Goal: Navigation & Orientation: Find specific page/section

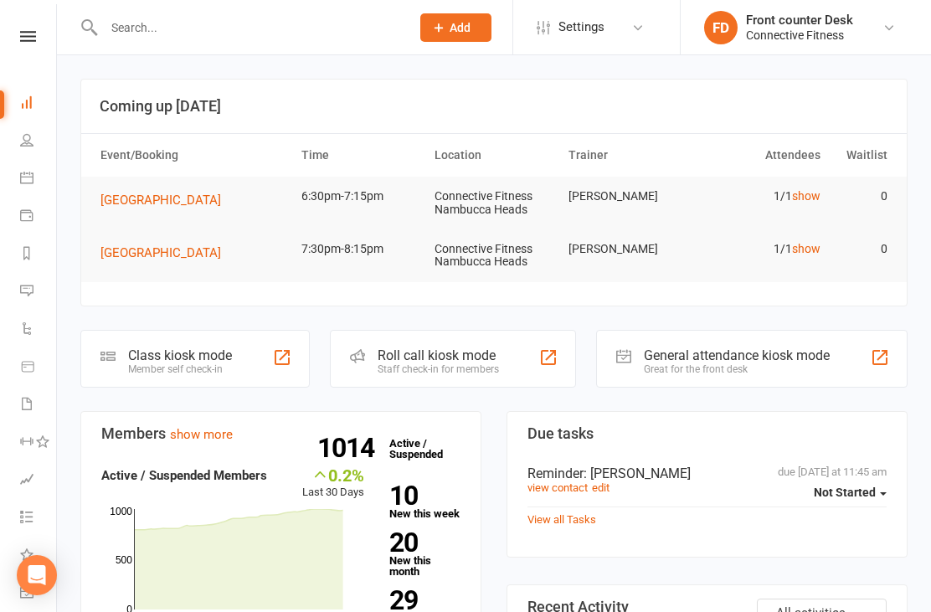
click at [823, 188] on td "1/1 show" at bounding box center [761, 196] width 134 height 39
click at [807, 201] on link "show" at bounding box center [806, 195] width 28 height 13
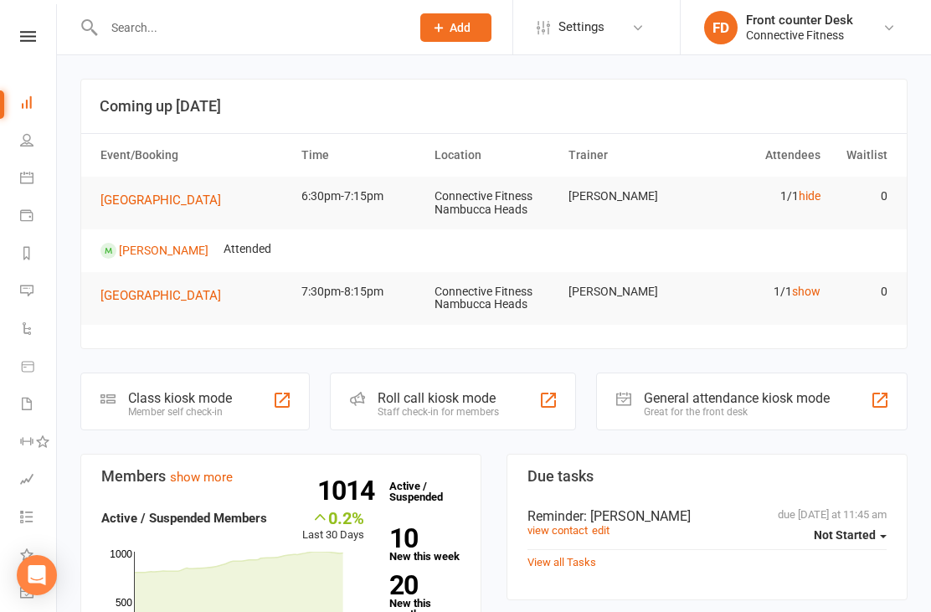
click at [808, 199] on link "hide" at bounding box center [810, 195] width 22 height 13
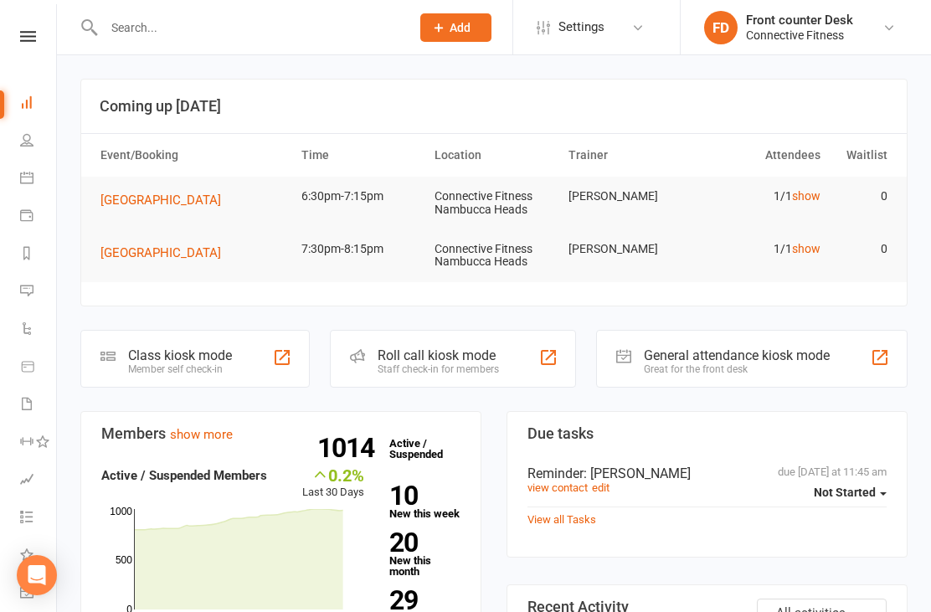
click at [813, 243] on link "show" at bounding box center [806, 248] width 28 height 13
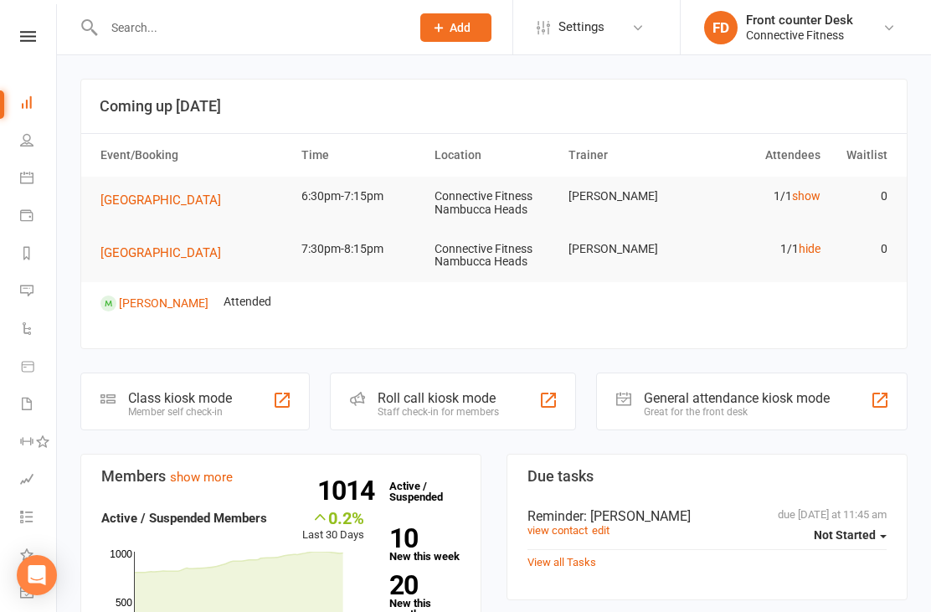
click at [818, 245] on link "hide" at bounding box center [810, 248] width 22 height 13
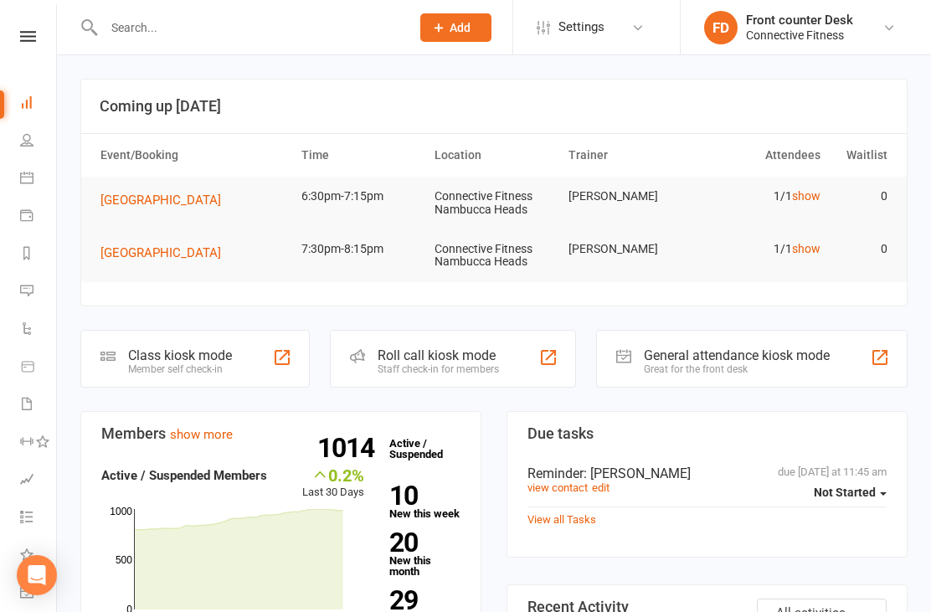
click at [30, 151] on link "People" at bounding box center [39, 142] width 38 height 38
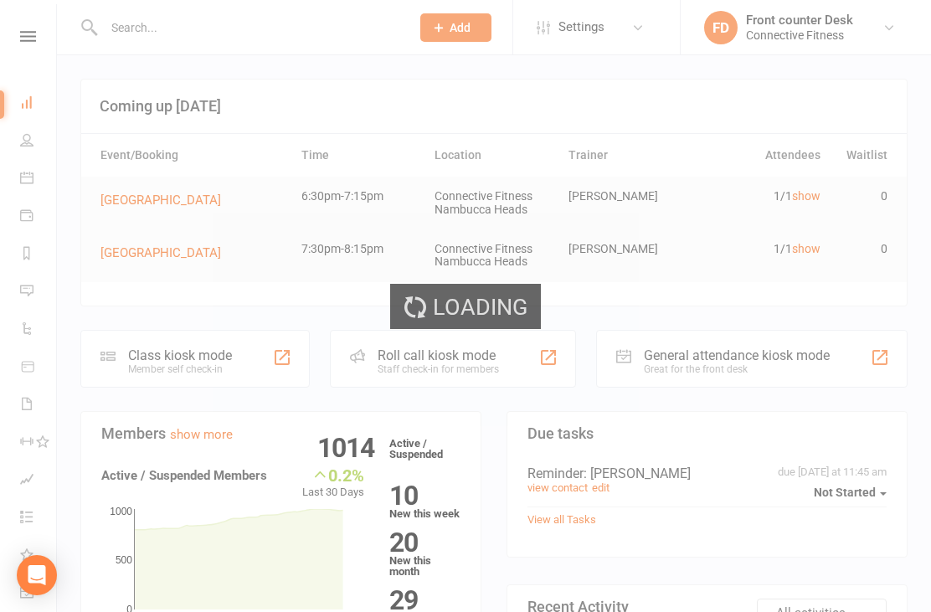
select select "100"
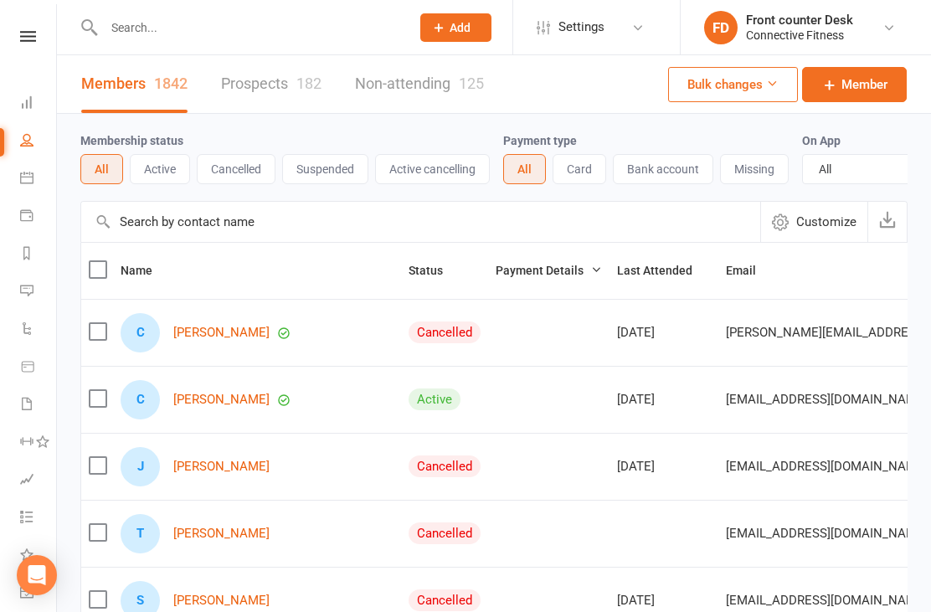
click at [32, 184] on link "Calendar" at bounding box center [39, 180] width 38 height 38
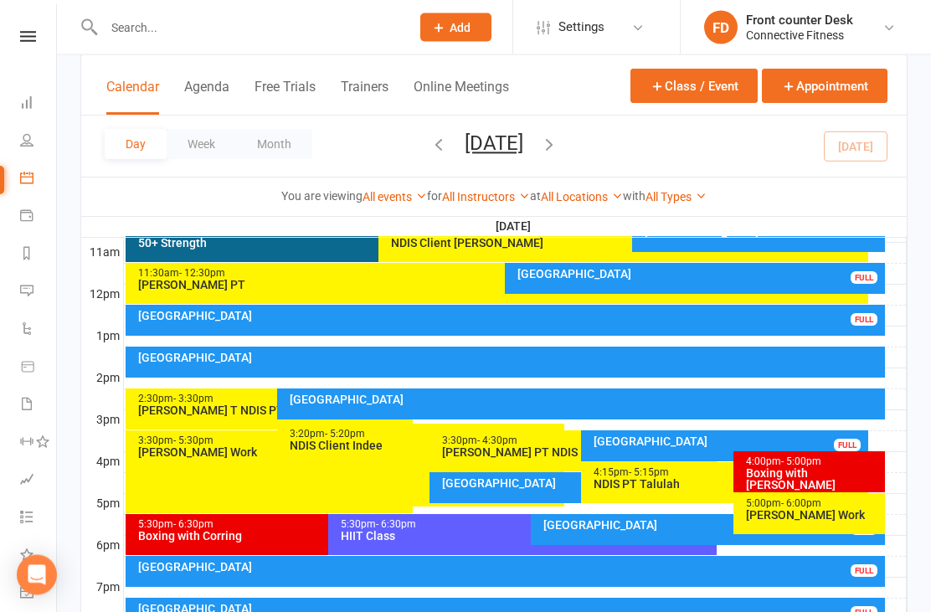
click at [559, 160] on button "button" at bounding box center [549, 146] width 18 height 29
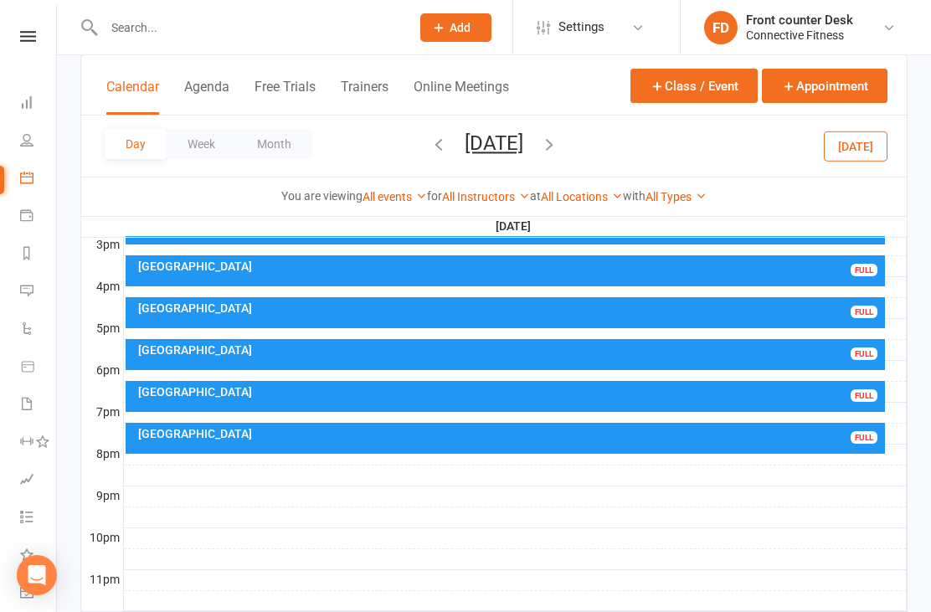
scroll to position [732, 0]
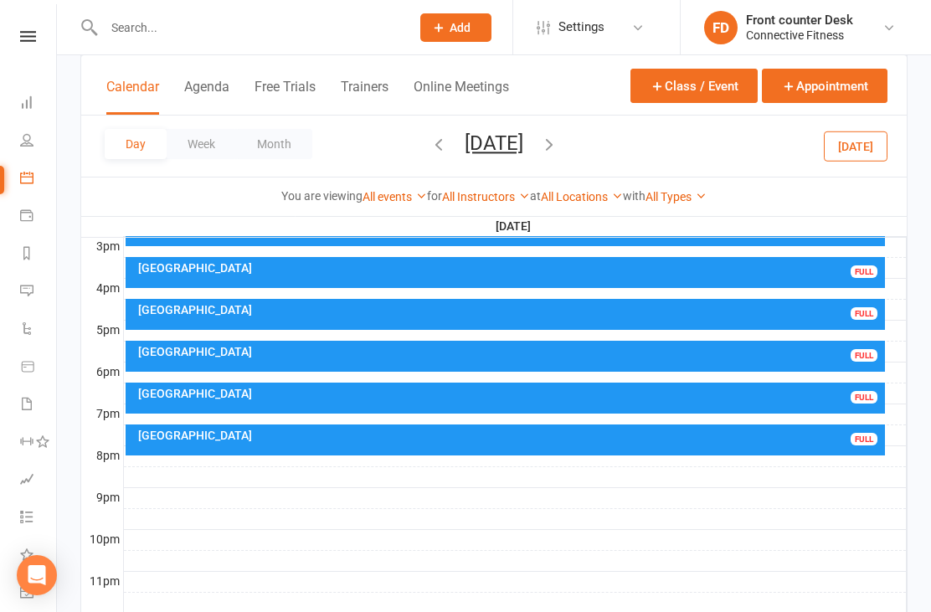
click at [818, 435] on div "[GEOGRAPHIC_DATA]" at bounding box center [510, 436] width 746 height 12
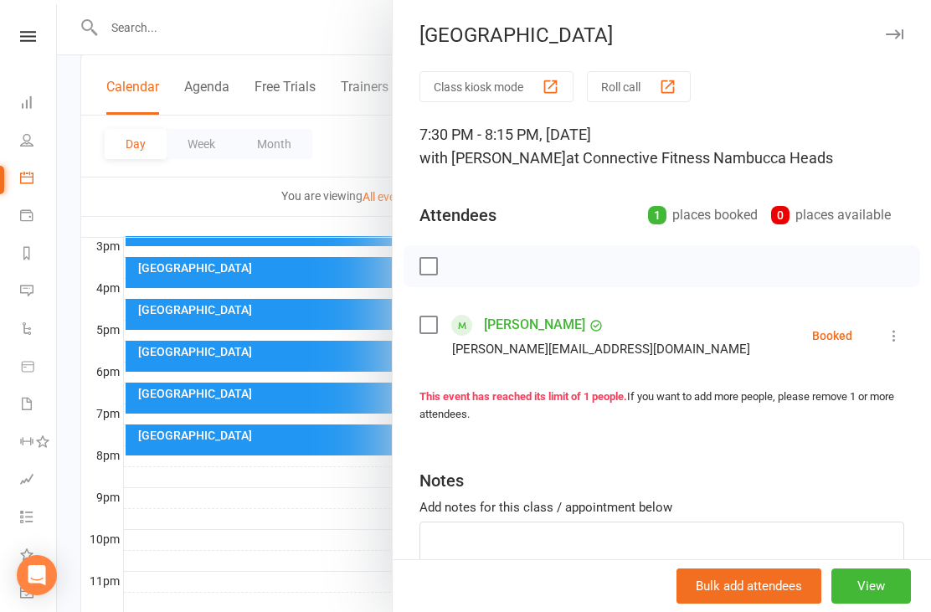
click at [176, 533] on div at bounding box center [494, 306] width 875 height 612
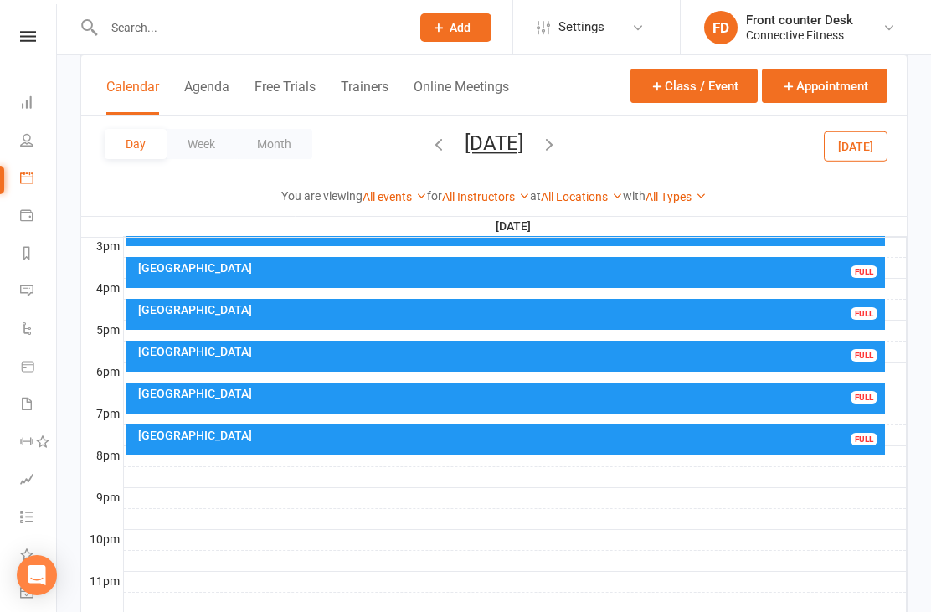
click at [794, 389] on div "[GEOGRAPHIC_DATA]" at bounding box center [510, 394] width 746 height 12
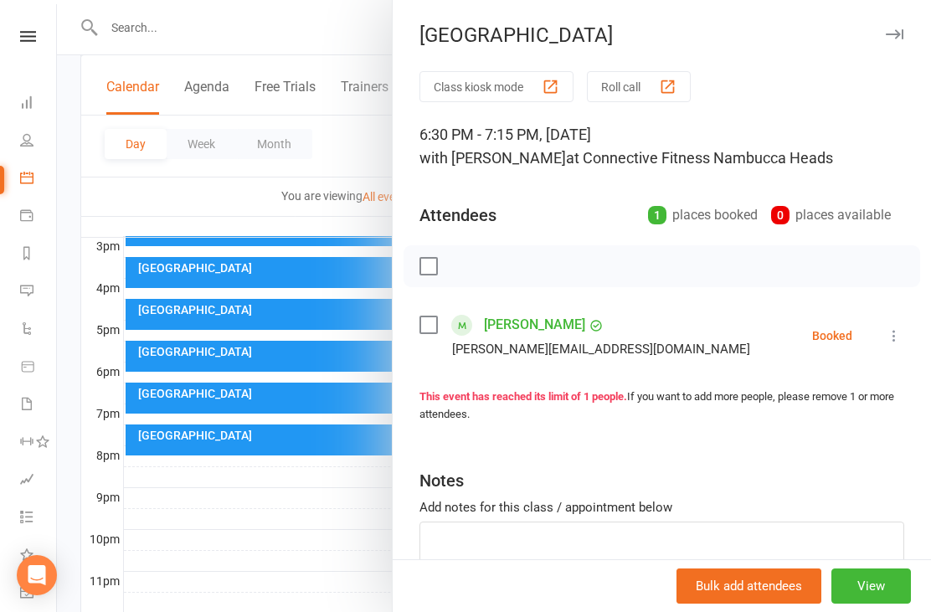
click at [196, 516] on div at bounding box center [494, 306] width 875 height 612
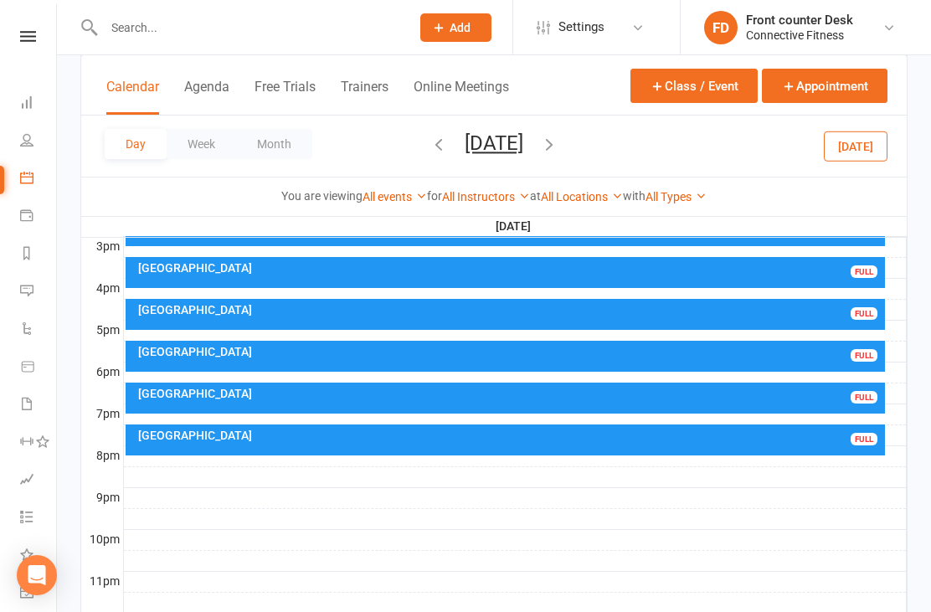
click at [818, 359] on div "Recovery Centre FULL" at bounding box center [506, 356] width 761 height 31
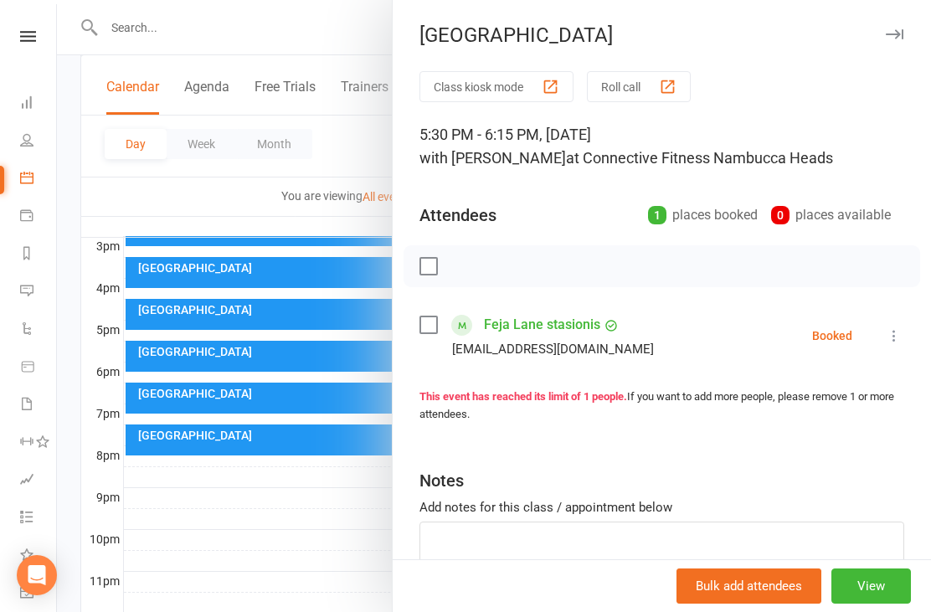
click at [197, 524] on div at bounding box center [494, 306] width 875 height 612
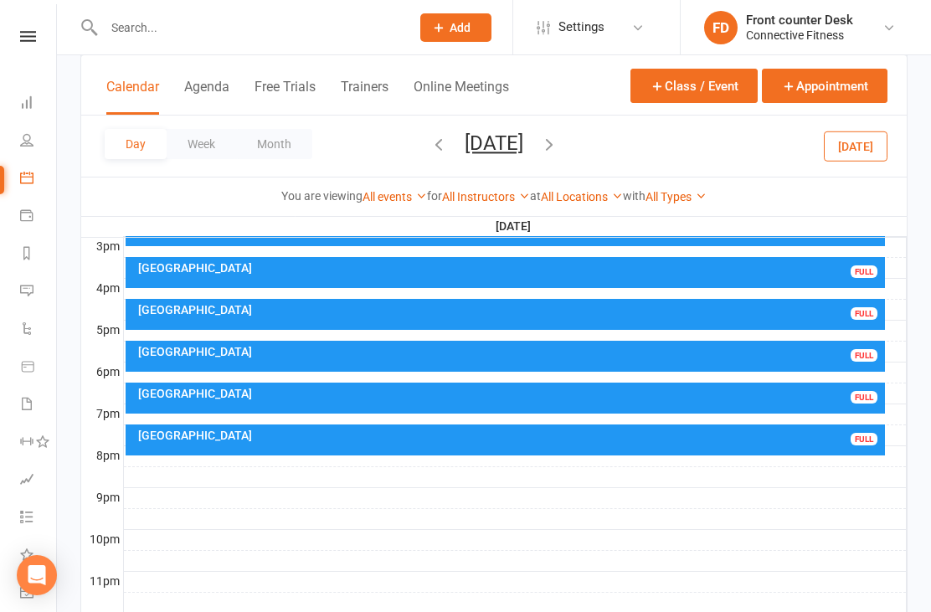
click at [559, 147] on icon "button" at bounding box center [549, 144] width 18 height 18
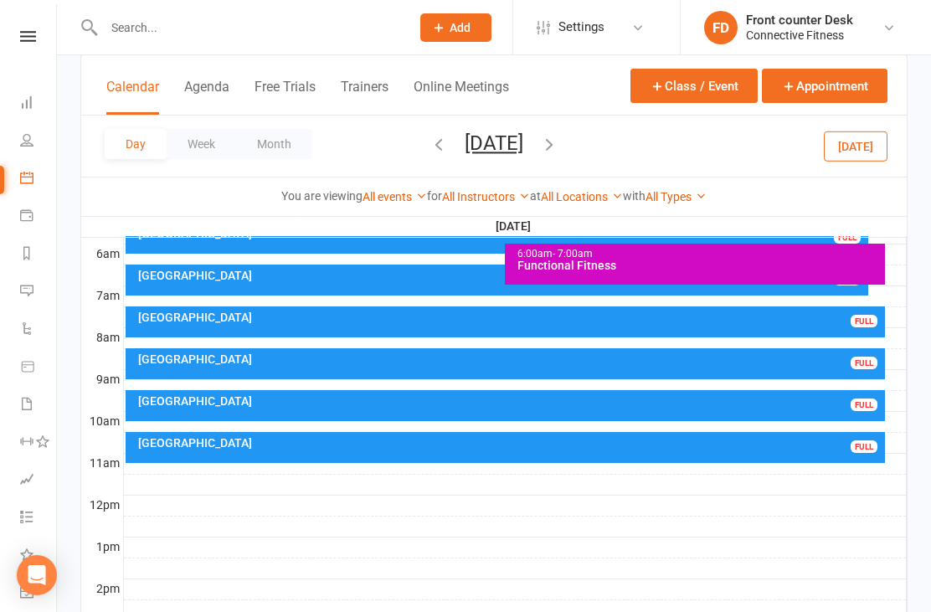
scroll to position [347, 0]
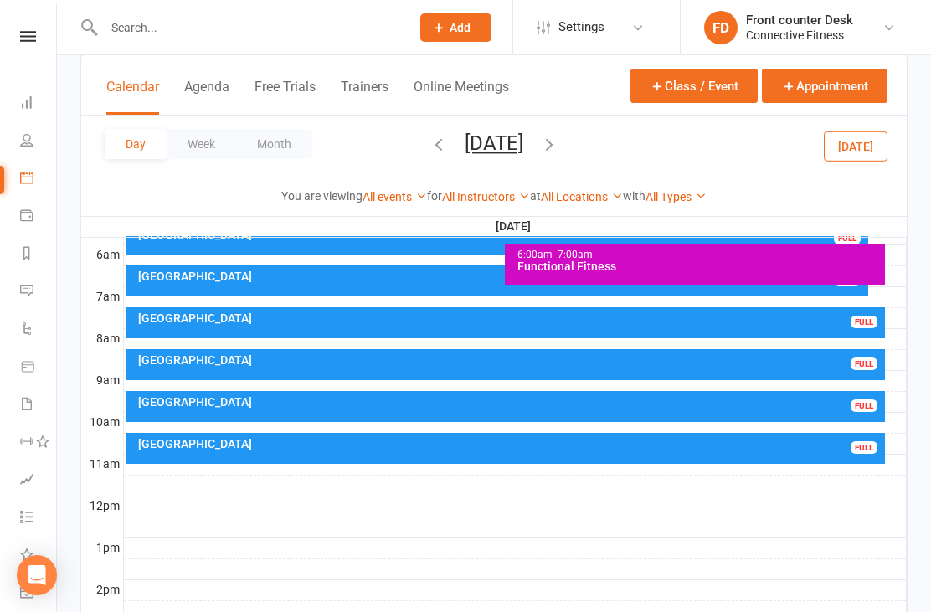
click at [833, 446] on div "[GEOGRAPHIC_DATA]" at bounding box center [510, 444] width 746 height 12
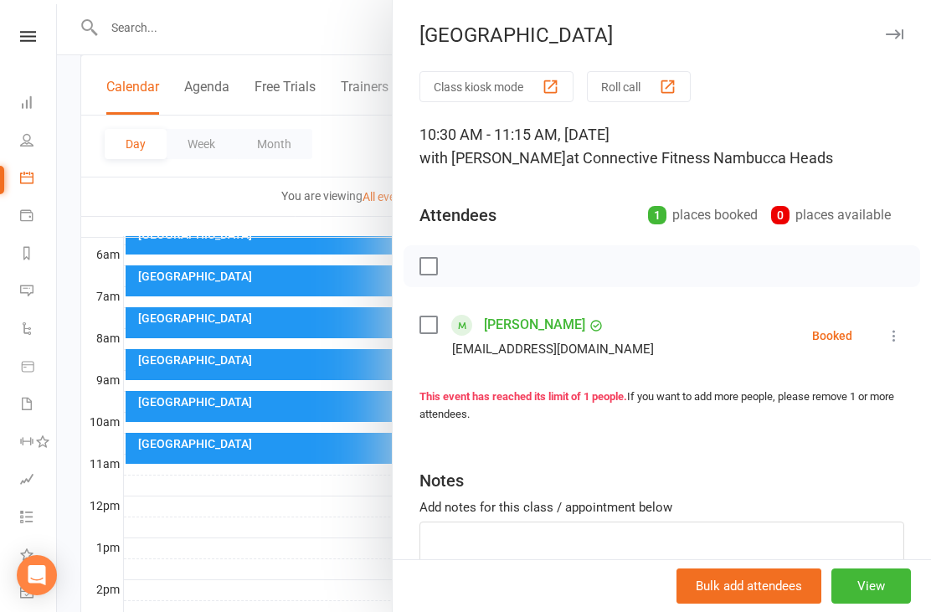
click at [195, 512] on div at bounding box center [494, 306] width 875 height 612
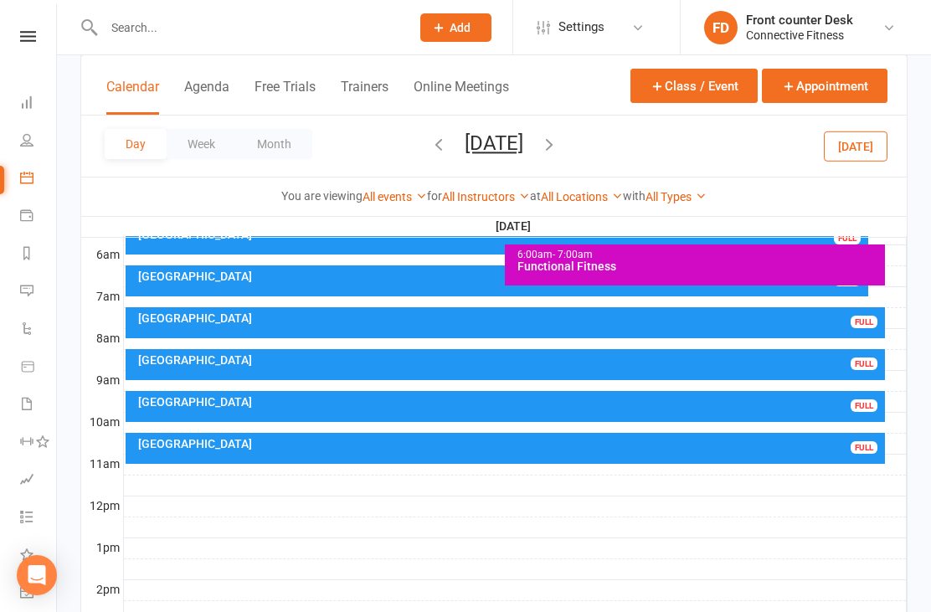
click at [838, 410] on div "Recovery Centre FULL" at bounding box center [506, 406] width 761 height 31
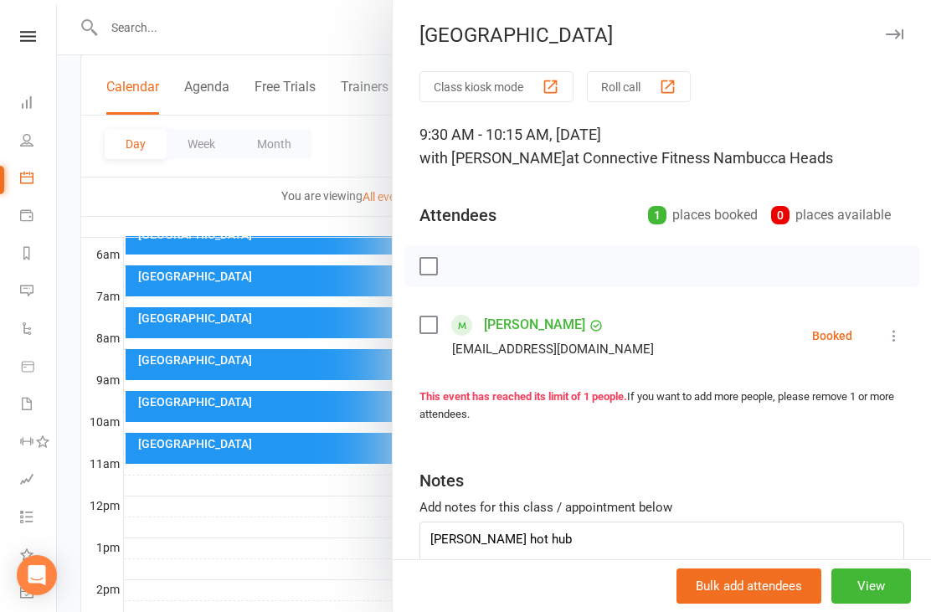
click at [198, 510] on div at bounding box center [494, 306] width 875 height 612
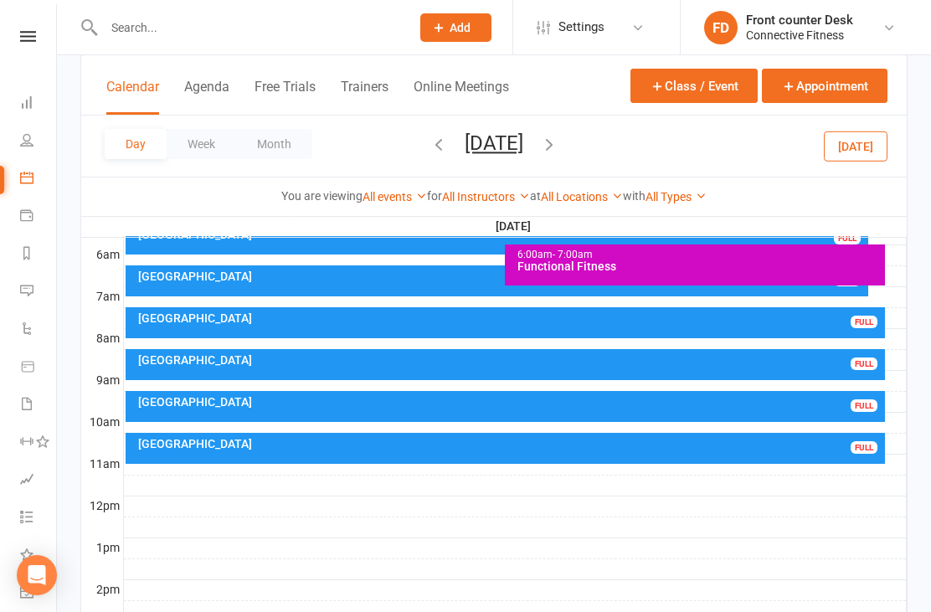
click at [830, 364] on div "[GEOGRAPHIC_DATA]" at bounding box center [510, 360] width 746 height 12
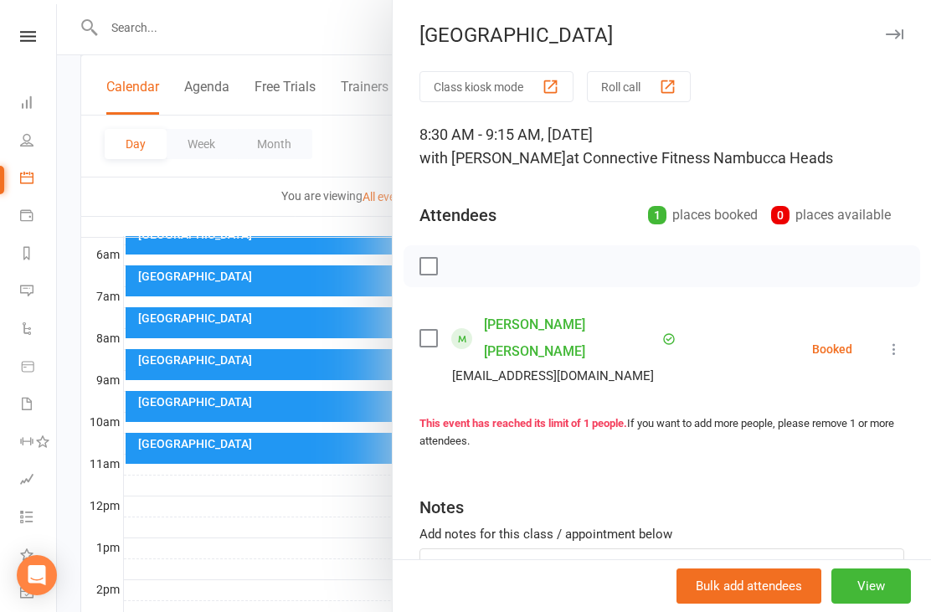
click at [197, 500] on div at bounding box center [494, 306] width 875 height 612
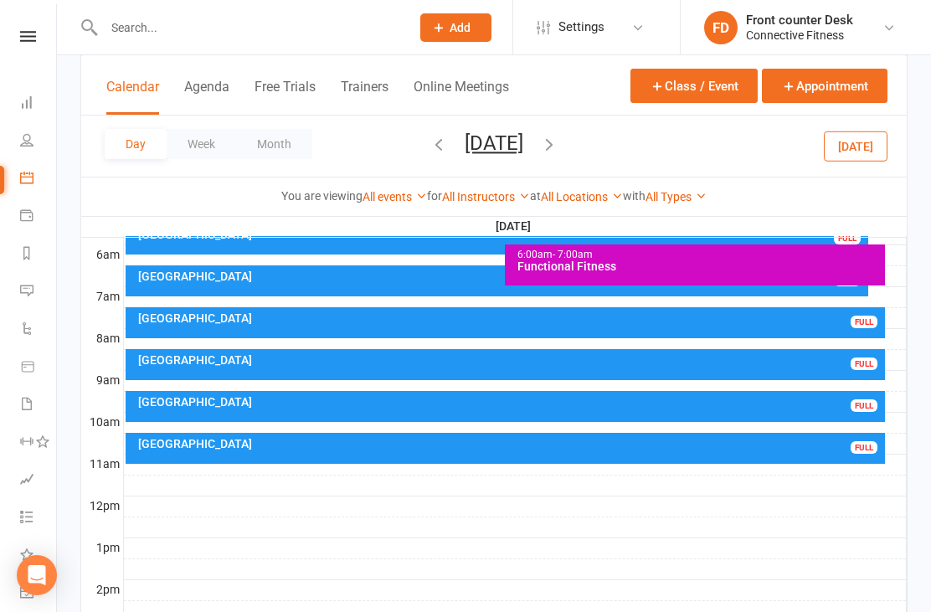
click at [833, 328] on div "Recovery Centre FULL" at bounding box center [506, 322] width 761 height 31
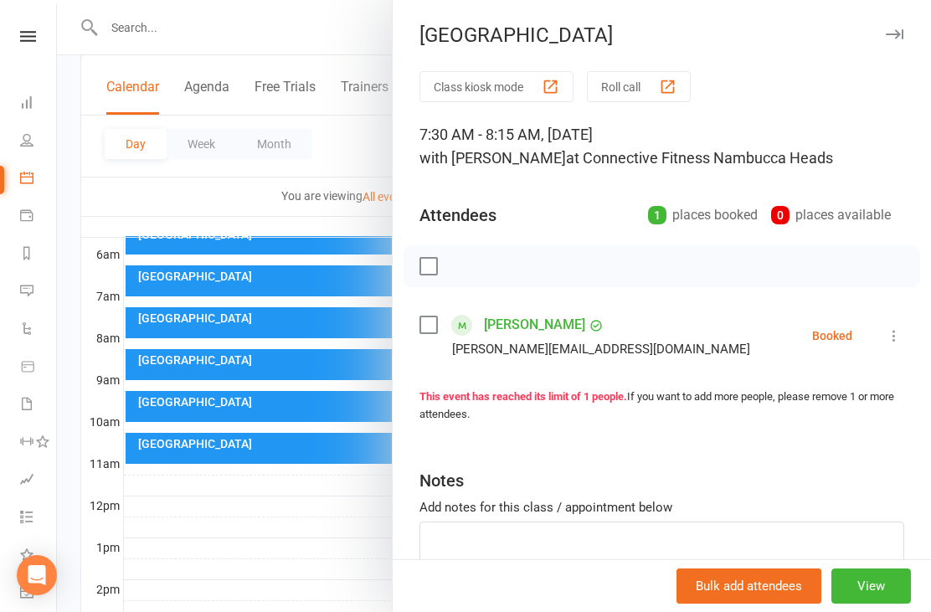
click at [196, 506] on div at bounding box center [494, 306] width 875 height 612
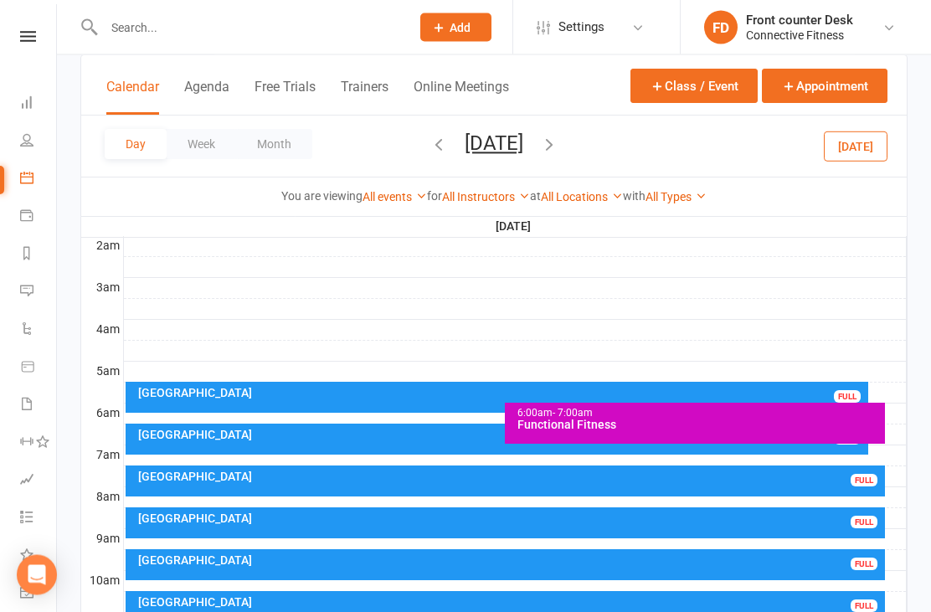
scroll to position [182, 0]
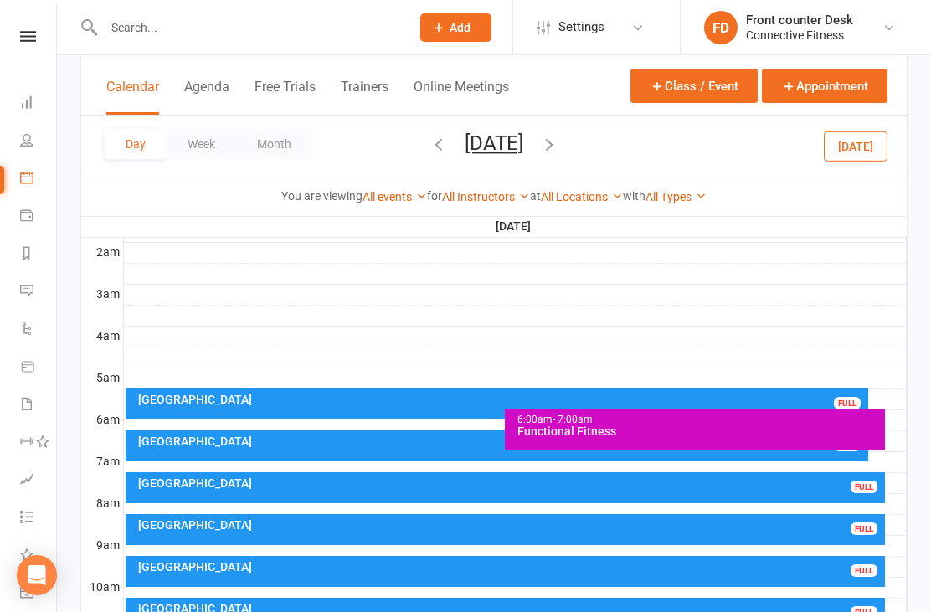
click at [235, 457] on div "Recovery Centre FULL" at bounding box center [498, 446] width 744 height 31
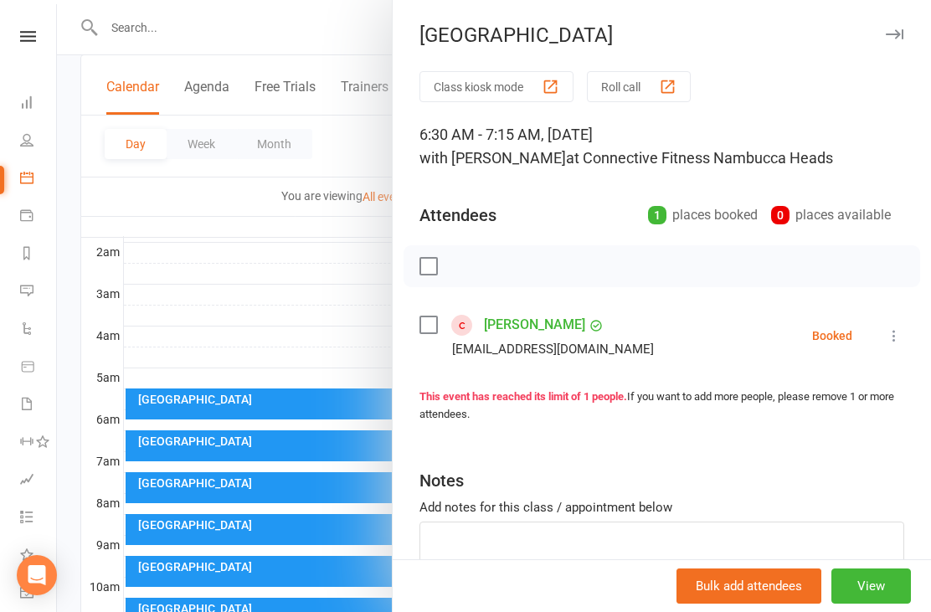
click at [199, 321] on div at bounding box center [494, 306] width 875 height 612
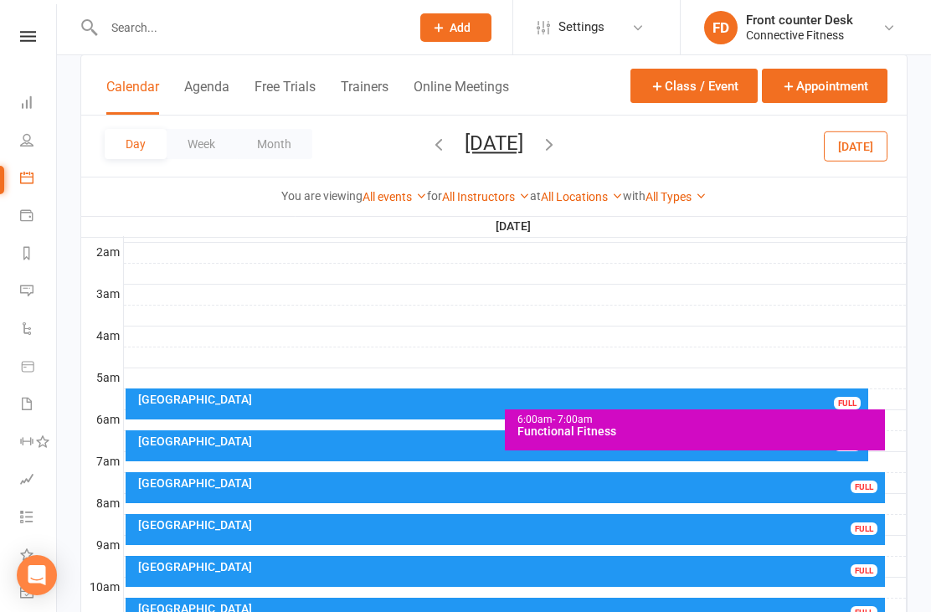
click at [235, 402] on div "[GEOGRAPHIC_DATA]" at bounding box center [501, 400] width 729 height 12
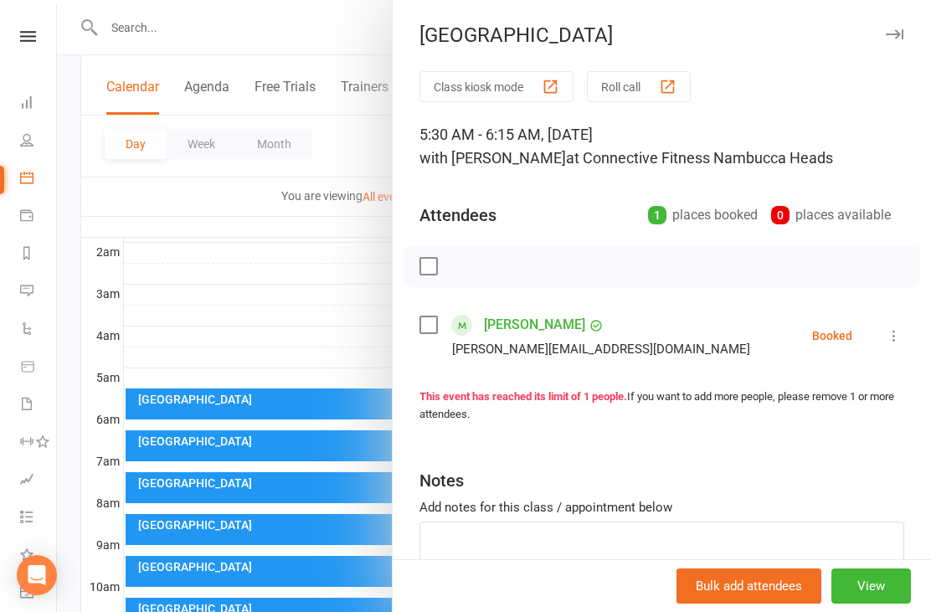
click at [197, 322] on div at bounding box center [494, 306] width 875 height 612
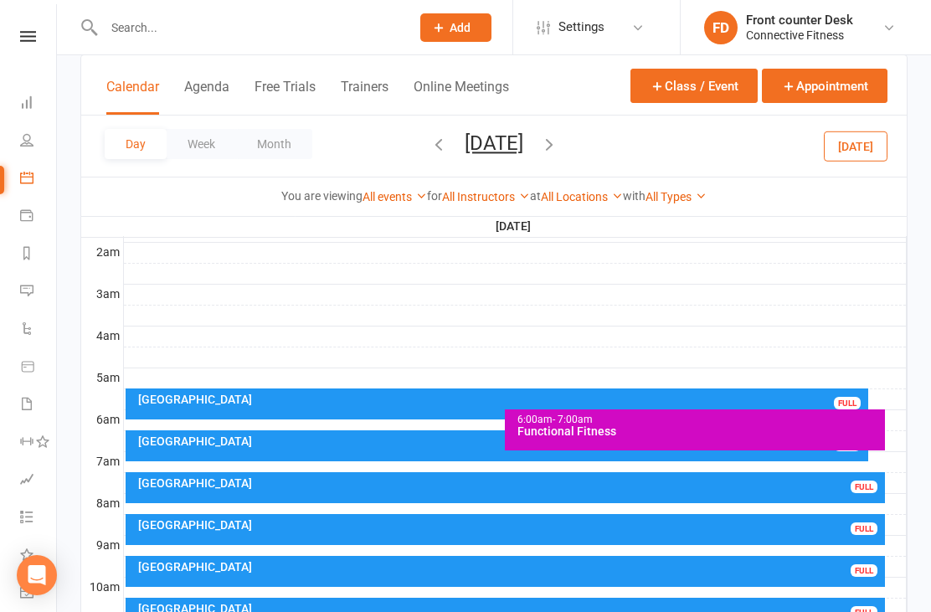
click at [559, 137] on icon "button" at bounding box center [549, 144] width 18 height 18
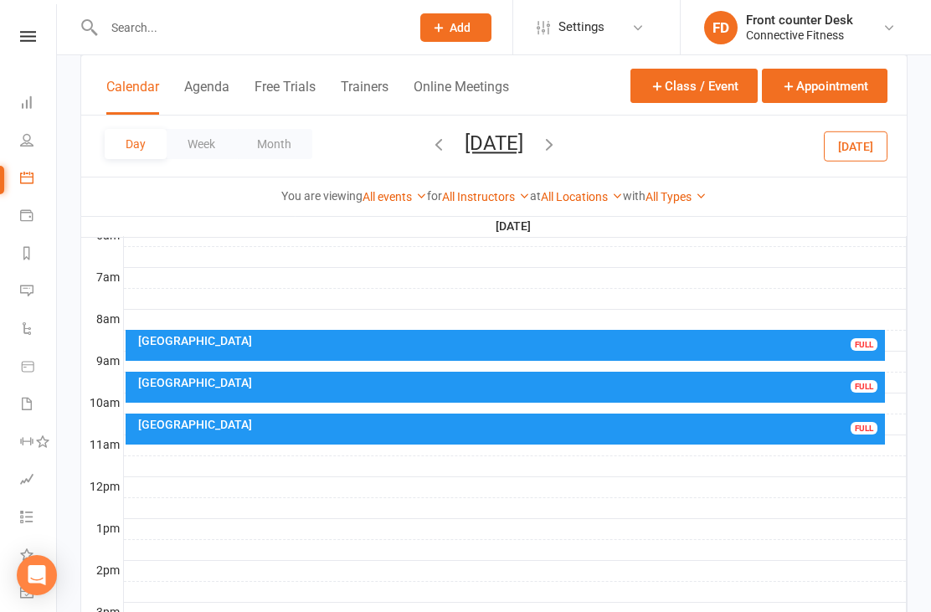
scroll to position [364, 0]
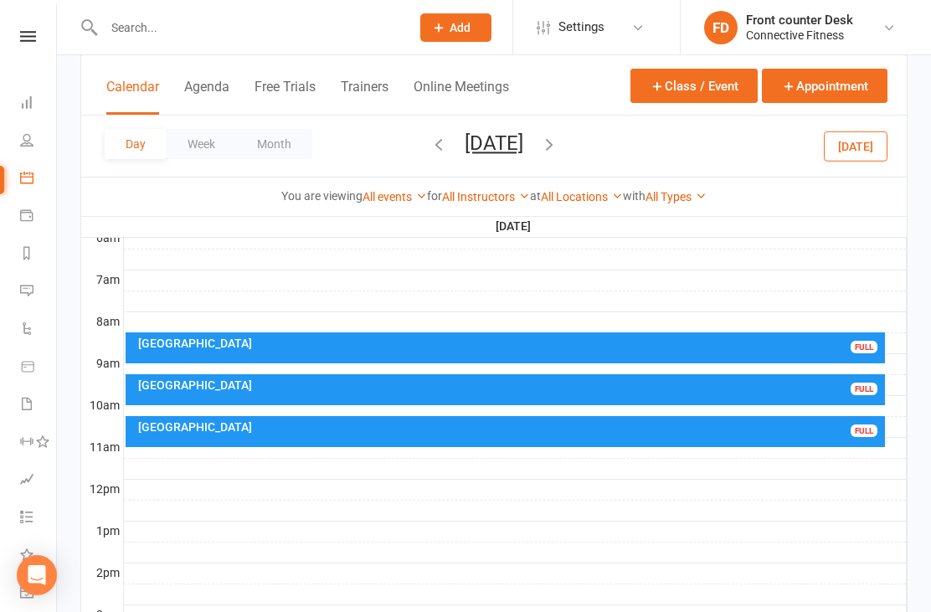
click at [818, 430] on div "[GEOGRAPHIC_DATA]" at bounding box center [510, 427] width 746 height 12
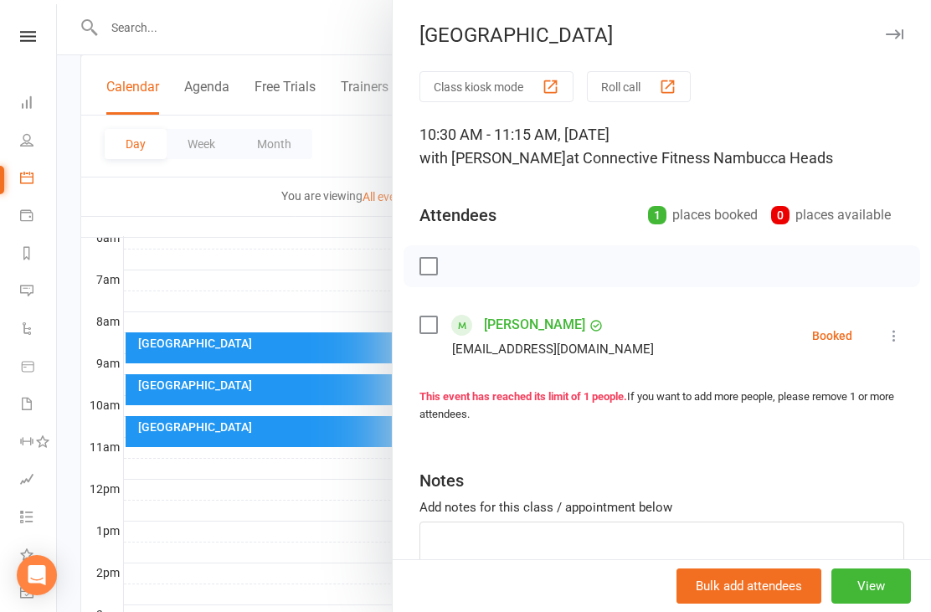
click at [193, 531] on div at bounding box center [494, 306] width 875 height 612
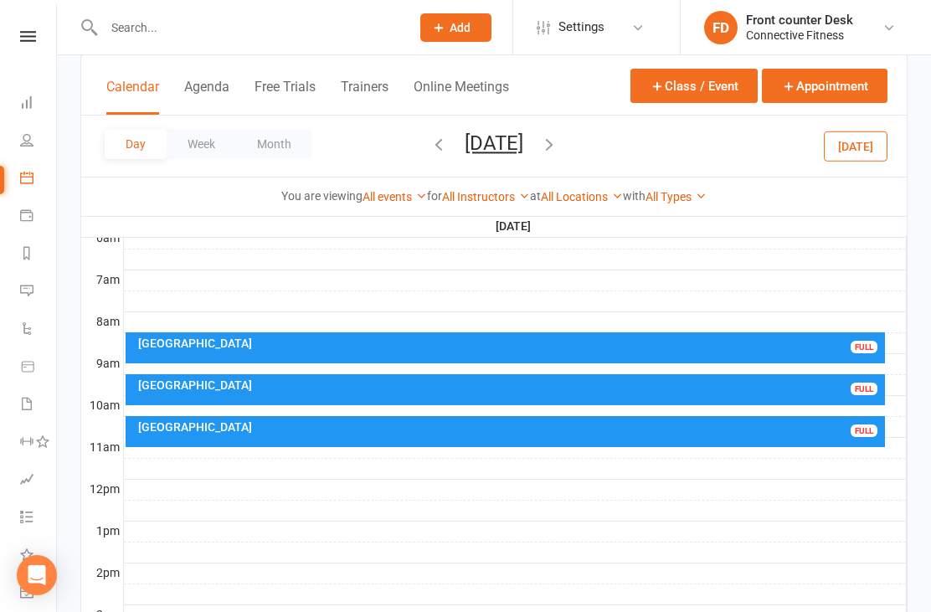
click at [804, 387] on div "[GEOGRAPHIC_DATA]" at bounding box center [510, 385] width 746 height 12
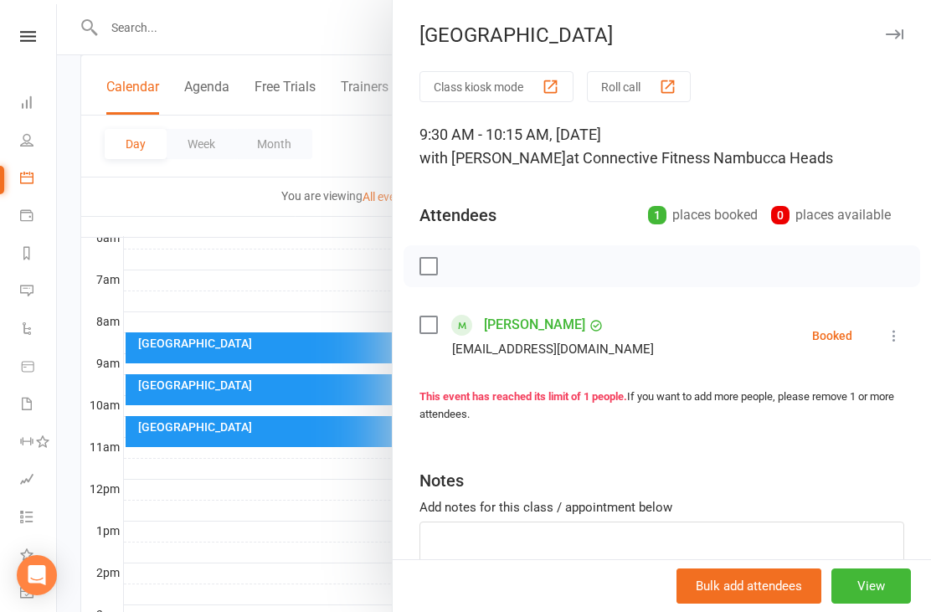
click at [193, 505] on div at bounding box center [494, 306] width 875 height 612
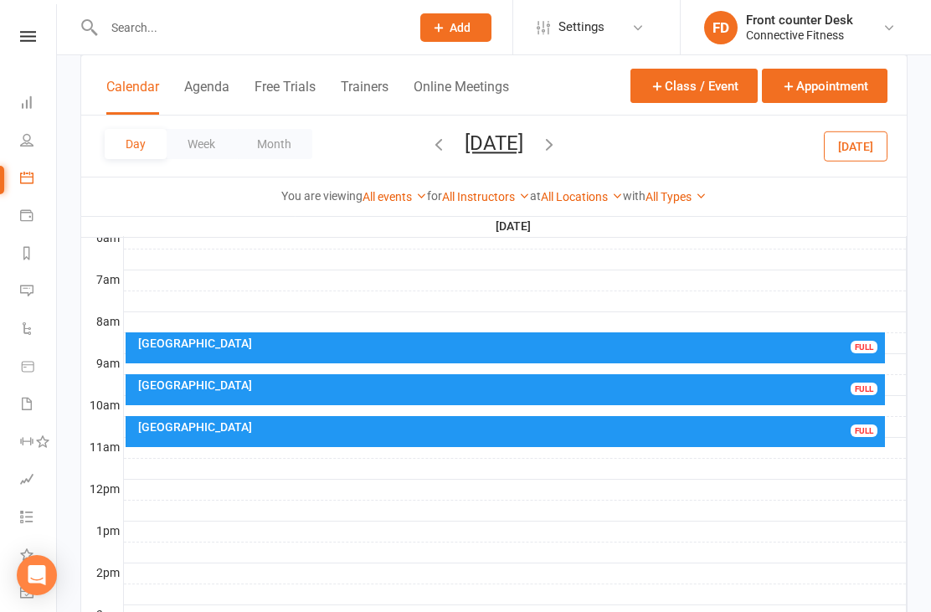
click at [809, 348] on div "[GEOGRAPHIC_DATA]" at bounding box center [510, 344] width 746 height 12
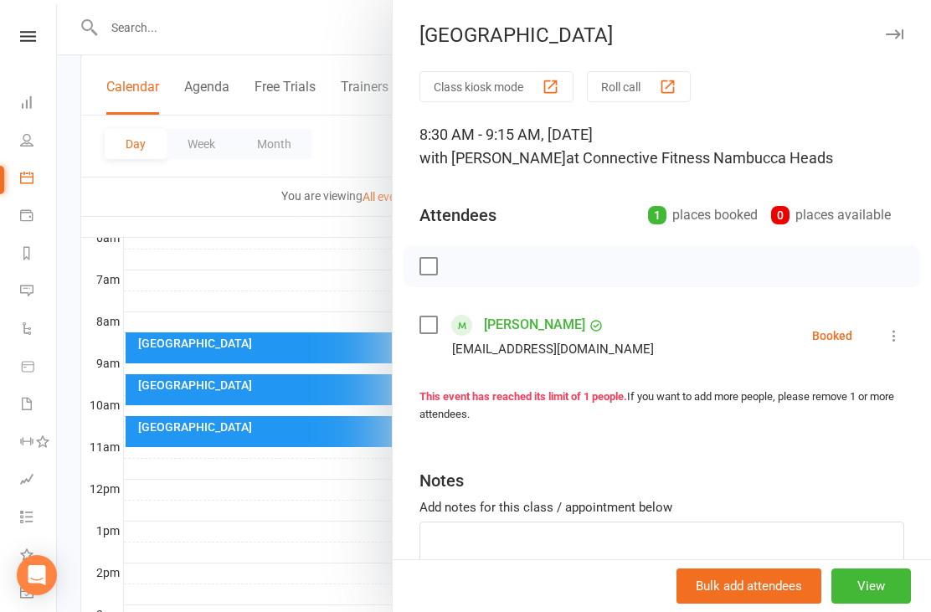
click at [210, 518] on div at bounding box center [494, 306] width 875 height 612
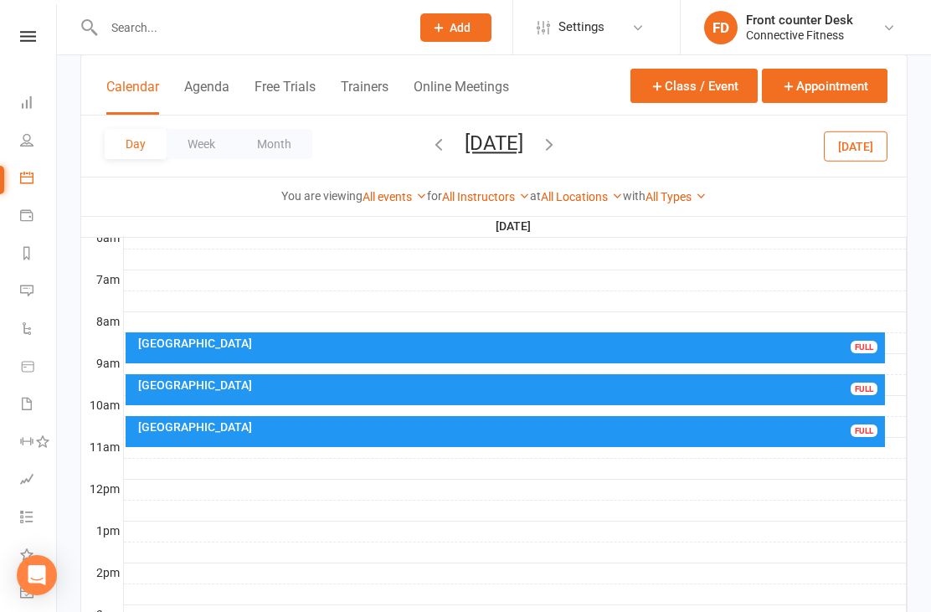
click at [559, 144] on icon "button" at bounding box center [549, 144] width 18 height 18
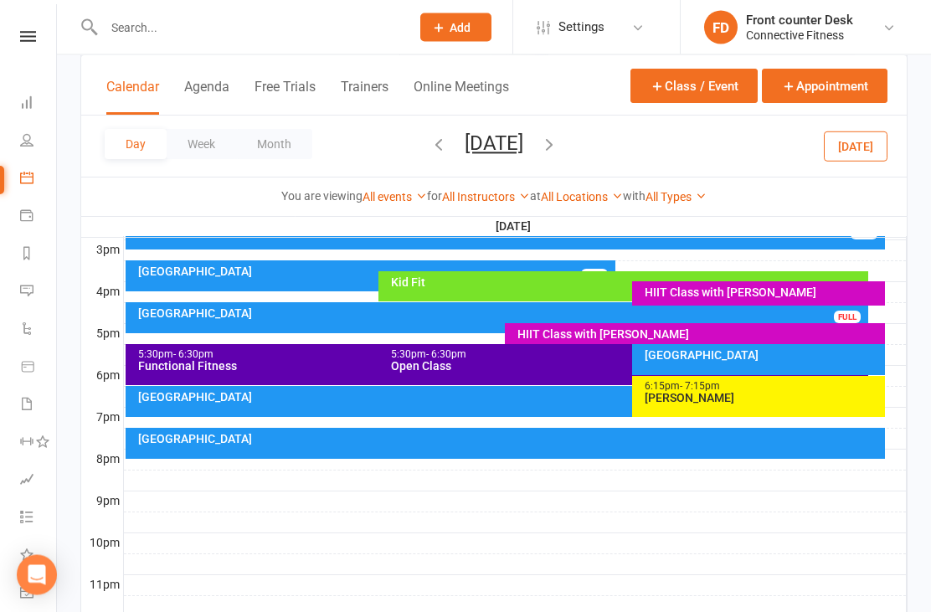
scroll to position [742, 0]
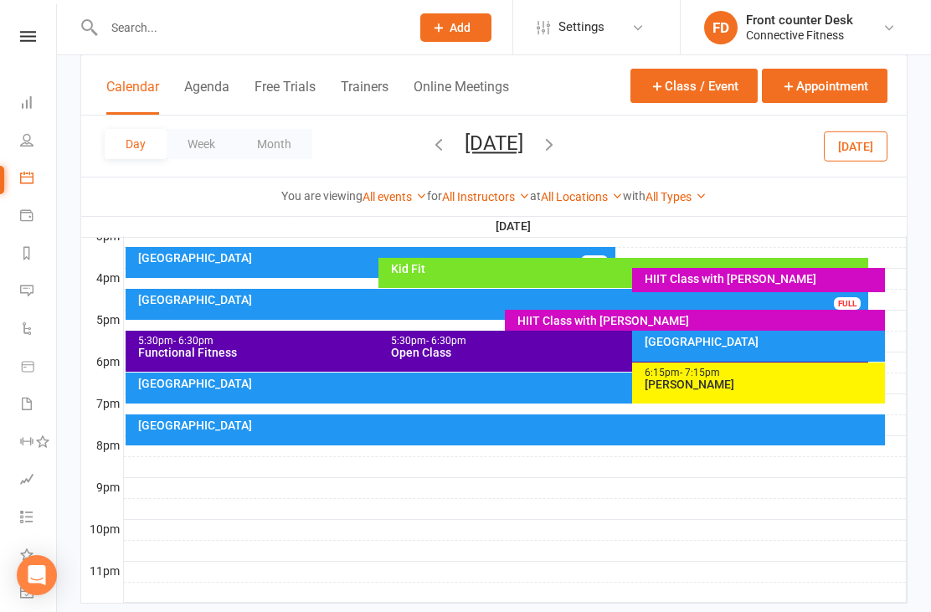
click at [843, 429] on div "[GEOGRAPHIC_DATA]" at bounding box center [510, 426] width 746 height 12
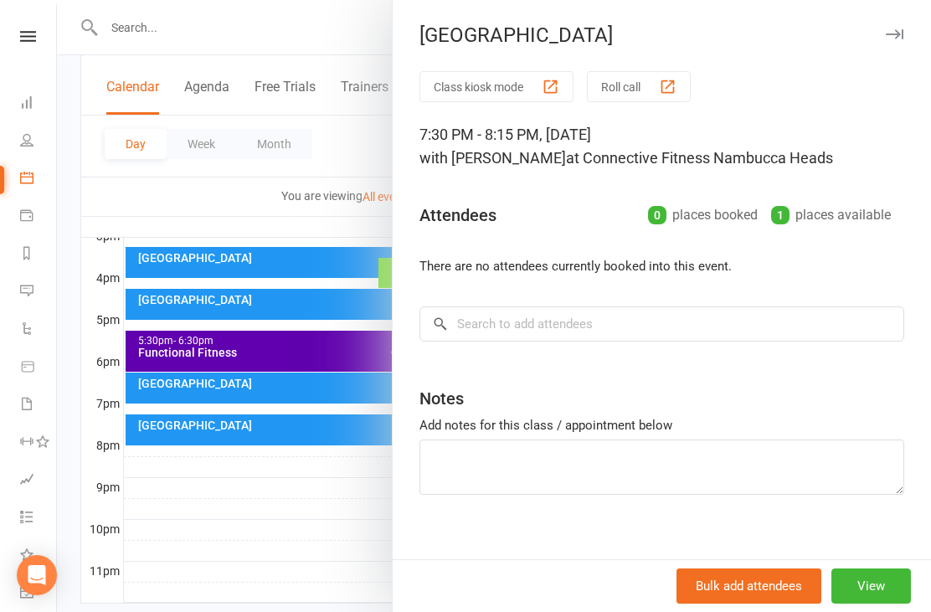
click at [186, 384] on div at bounding box center [494, 306] width 875 height 612
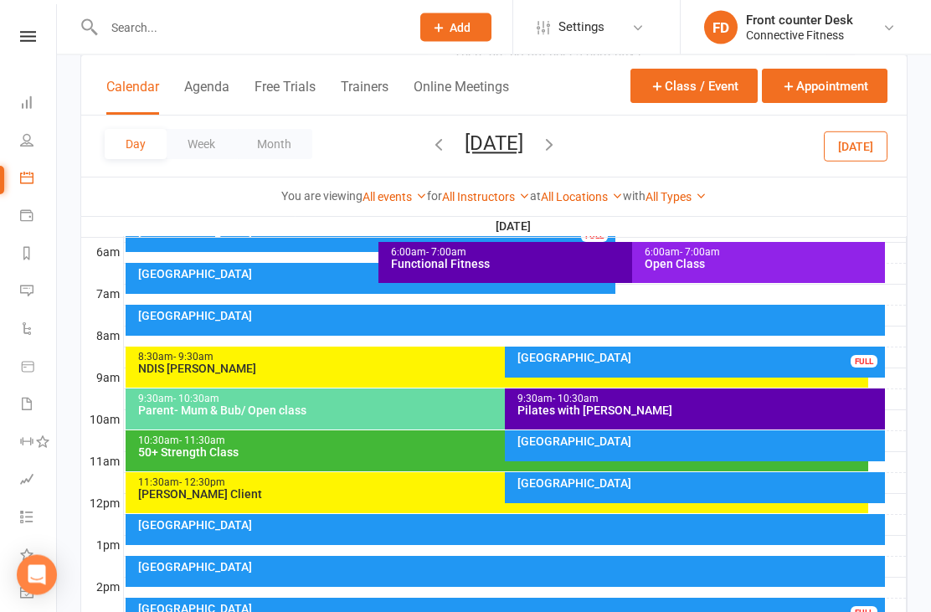
scroll to position [343, 0]
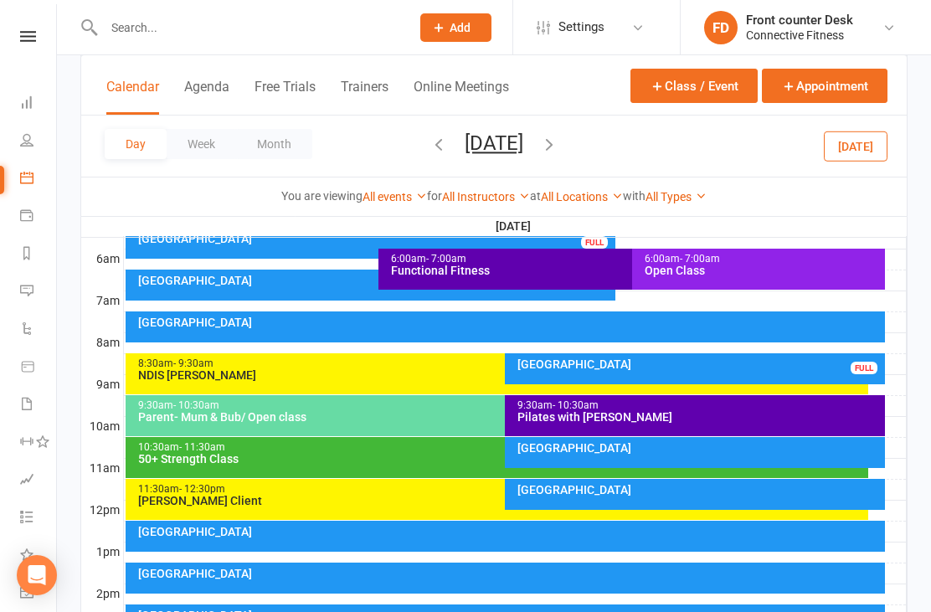
click at [43, 102] on link "Dashboard" at bounding box center [39, 104] width 38 height 38
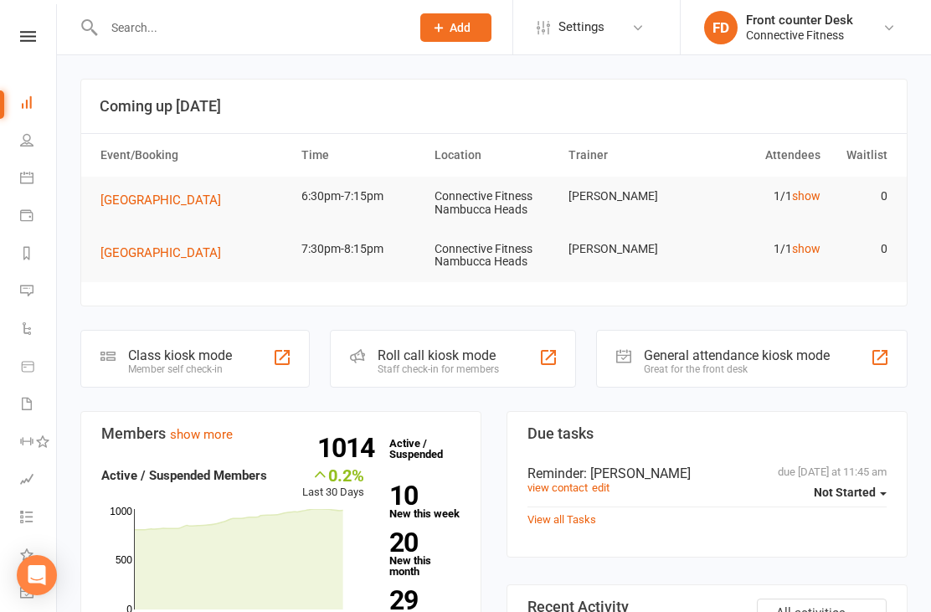
click at [814, 192] on link "show" at bounding box center [806, 195] width 28 height 13
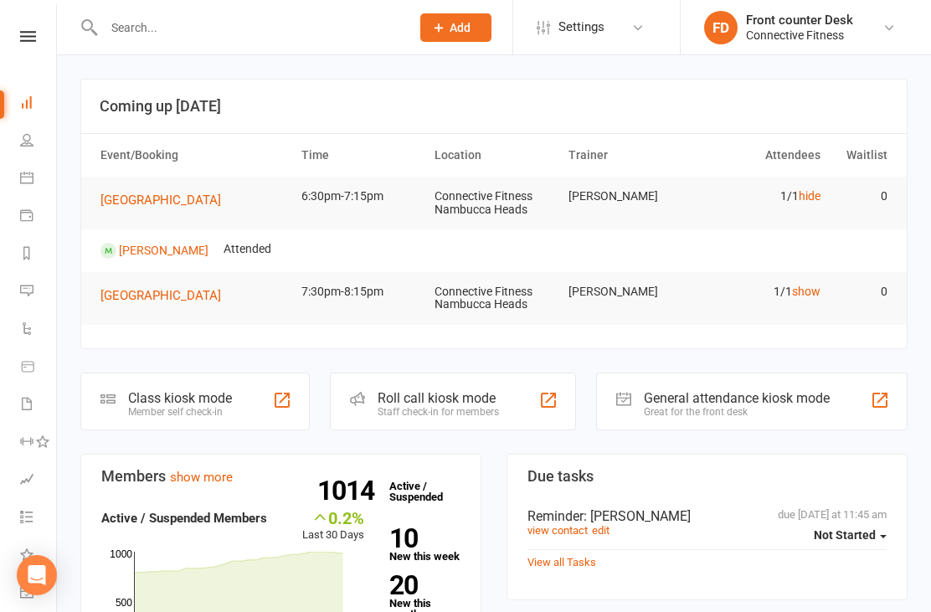
click at [814, 191] on link "hide" at bounding box center [810, 195] width 22 height 13
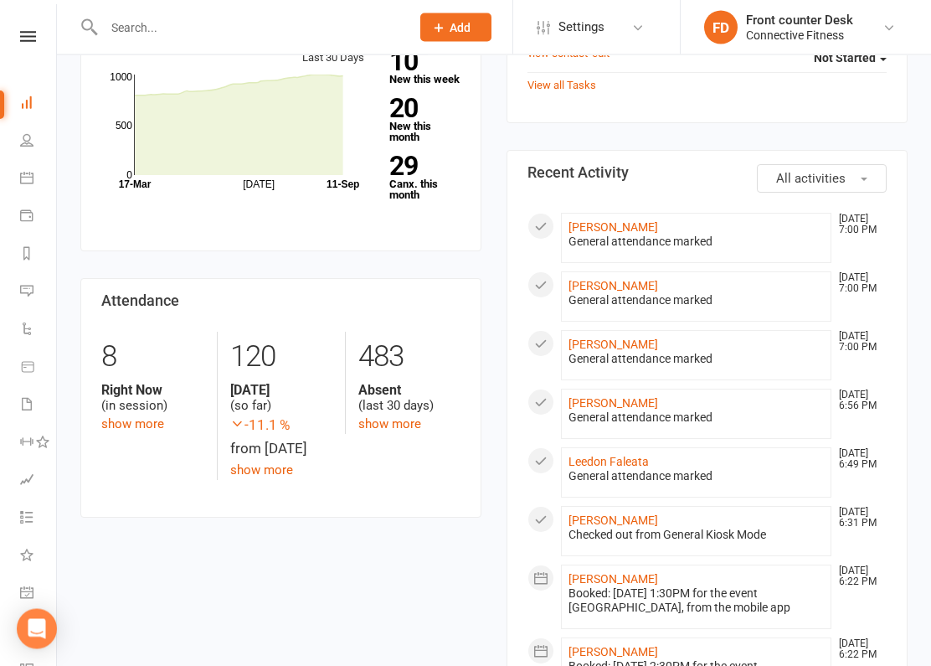
scroll to position [435, 0]
click at [611, 282] on link "[PERSON_NAME]" at bounding box center [614, 285] width 90 height 13
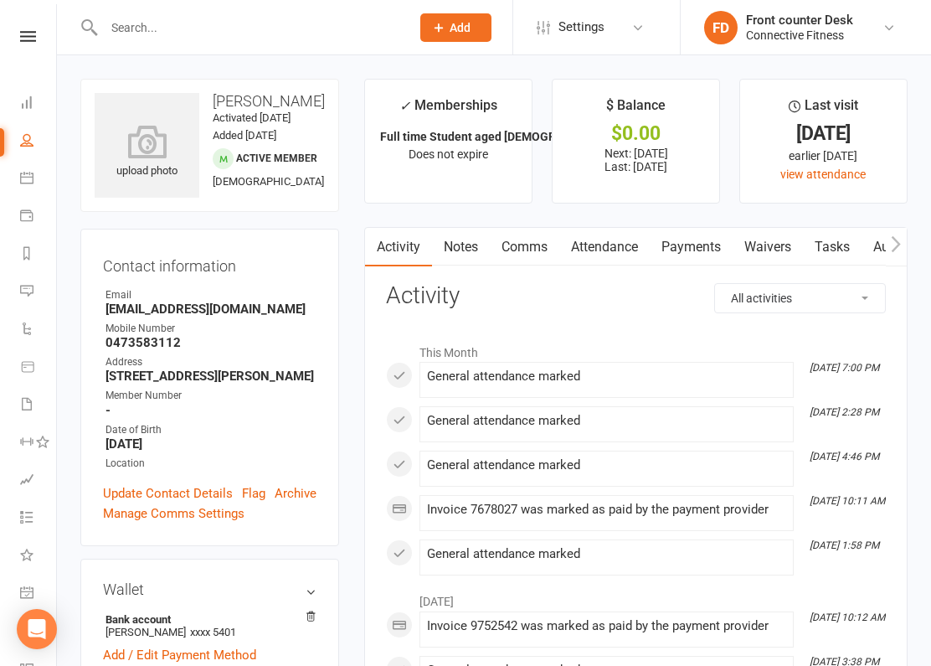
click at [622, 242] on link "Attendance" at bounding box center [605, 247] width 90 height 39
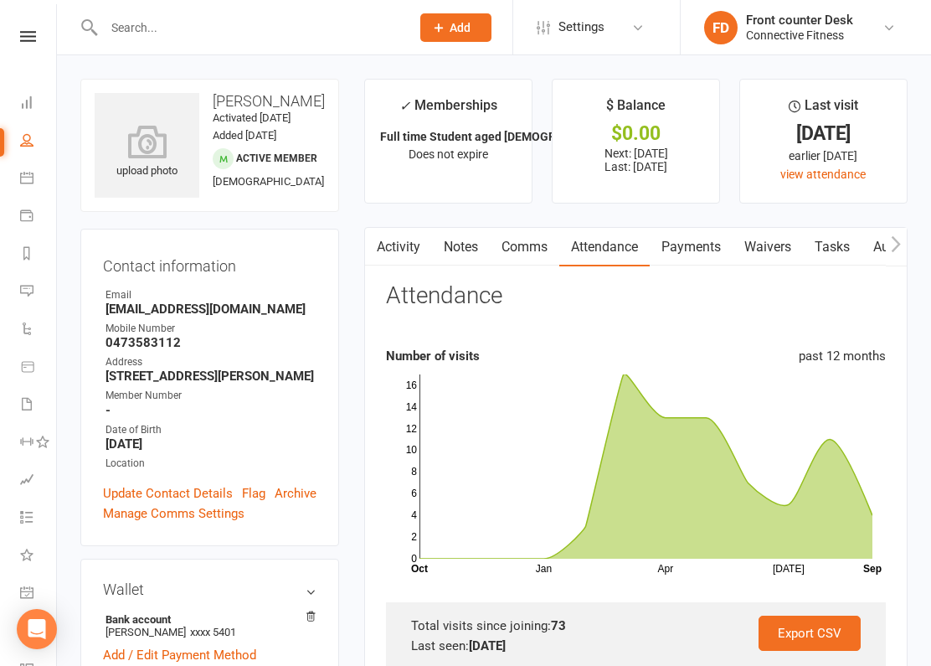
click at [26, 142] on icon at bounding box center [26, 139] width 13 height 13
select select "100"
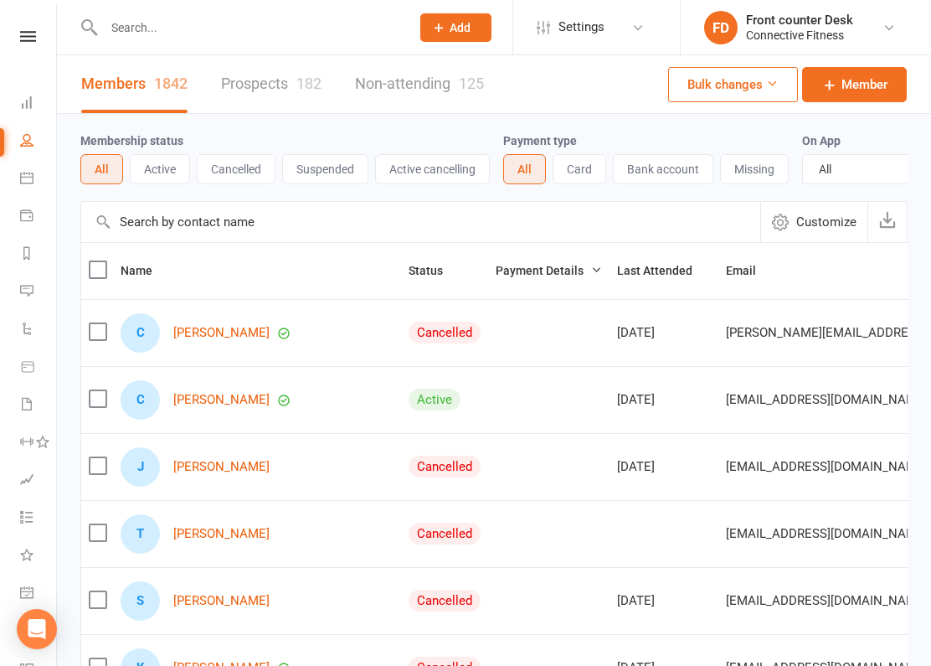
click at [38, 104] on link "Dashboard" at bounding box center [39, 104] width 38 height 38
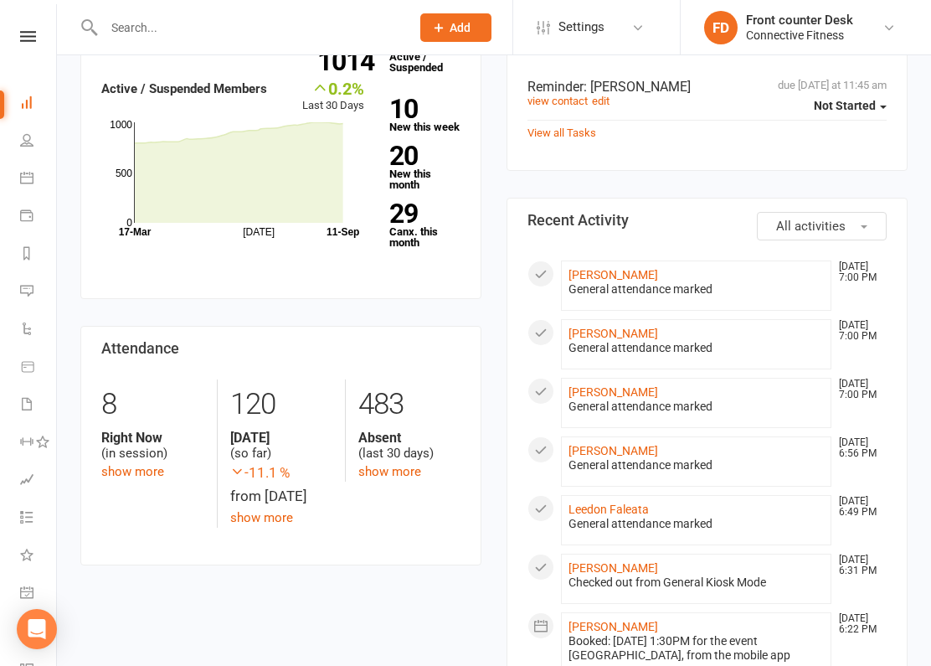
scroll to position [402, 0]
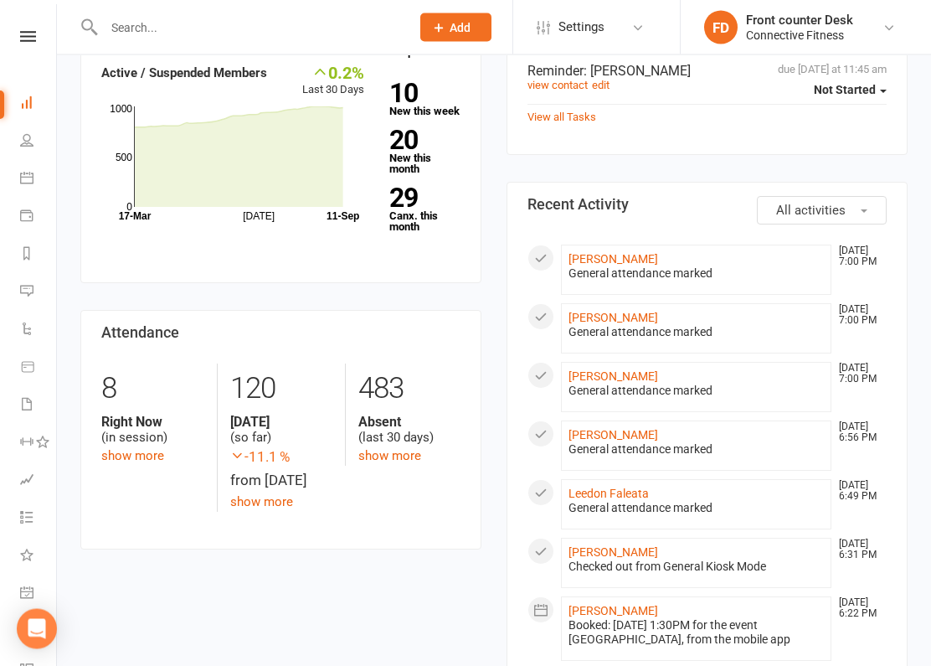
click at [607, 274] on div "General attendance marked" at bounding box center [696, 274] width 255 height 14
click at [616, 253] on link "[PERSON_NAME]" at bounding box center [614, 259] width 90 height 13
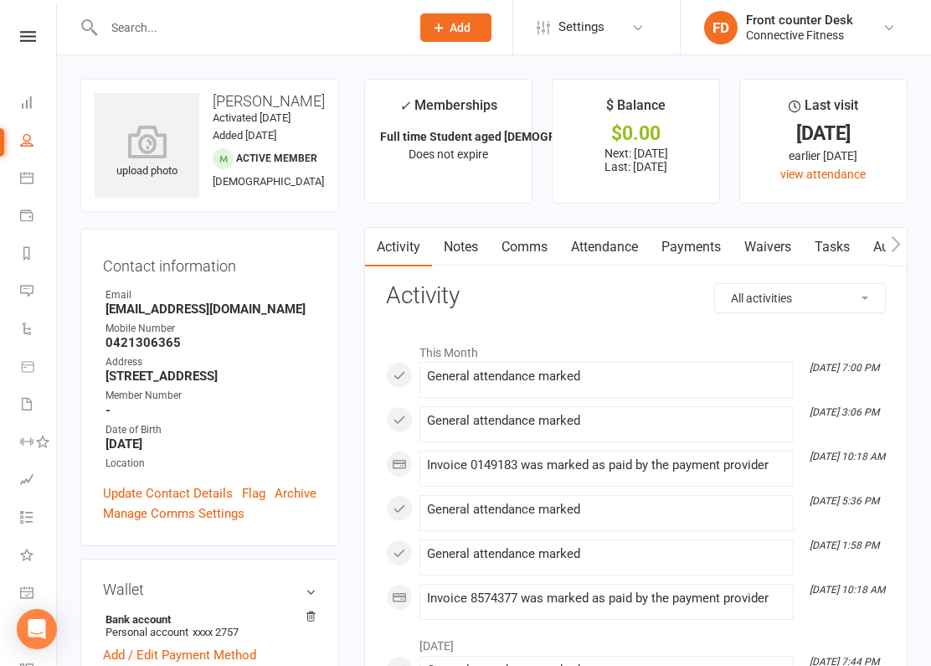
click at [26, 101] on icon at bounding box center [26, 101] width 13 height 13
